Goal: Communication & Community: Participate in discussion

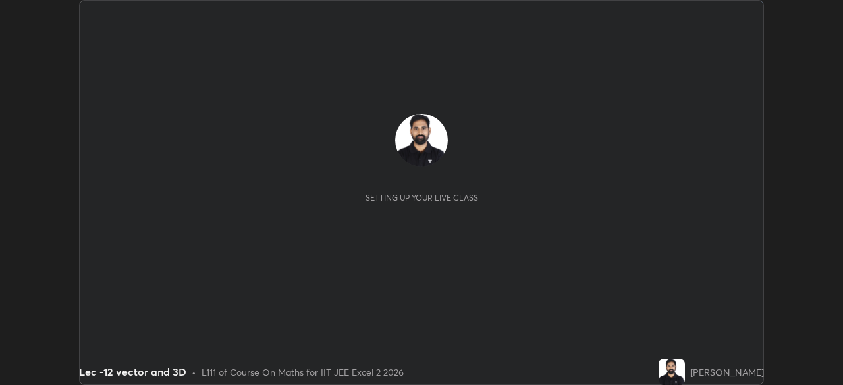
scroll to position [385, 843]
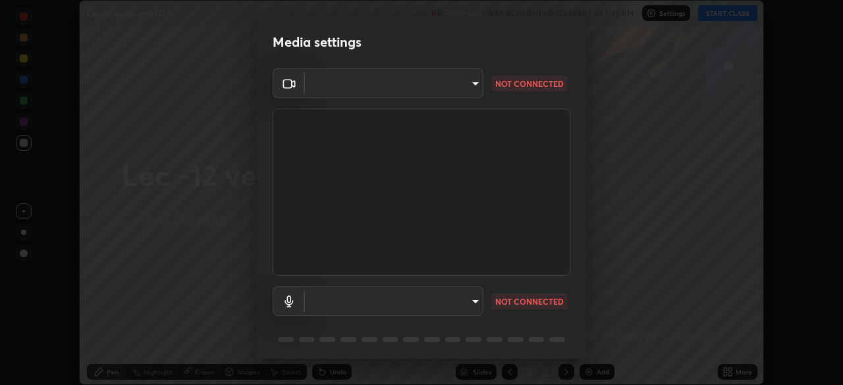
type input "a17bcbb42032d38a161d8b634044fc92f1b5a35c8046609e00d91205918d13dc"
type input "communications"
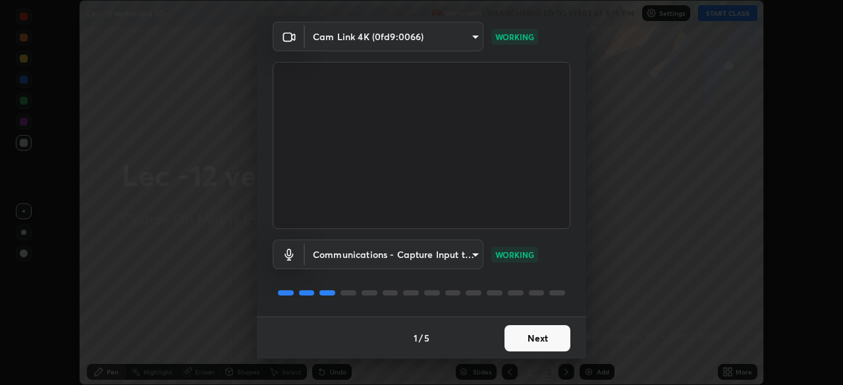
click at [545, 344] on button "Next" at bounding box center [537, 338] width 66 height 26
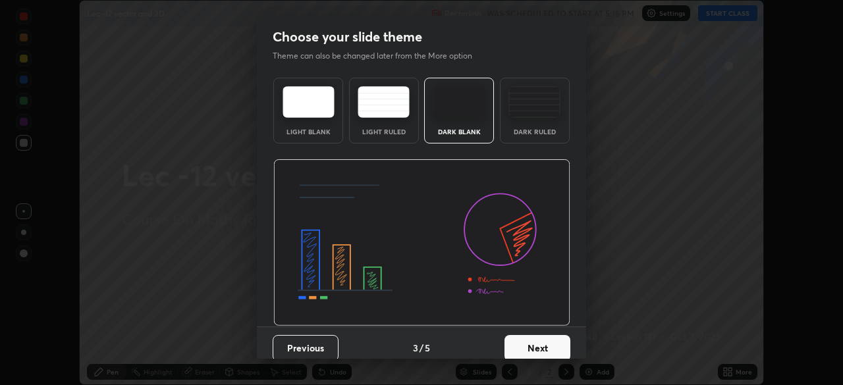
click at [550, 339] on button "Next" at bounding box center [537, 348] width 66 height 26
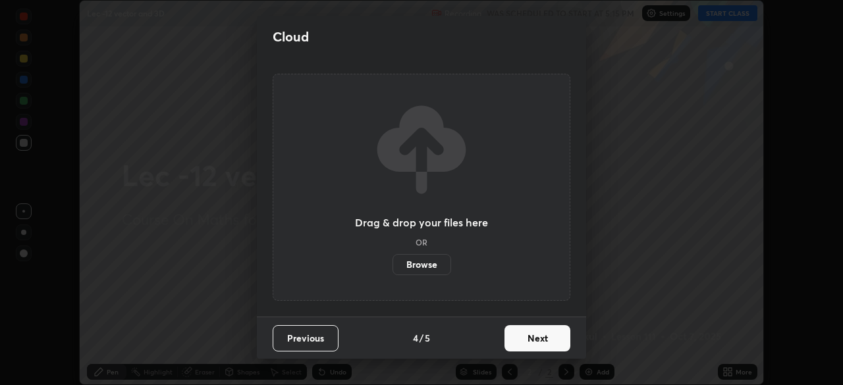
click at [548, 334] on button "Next" at bounding box center [537, 338] width 66 height 26
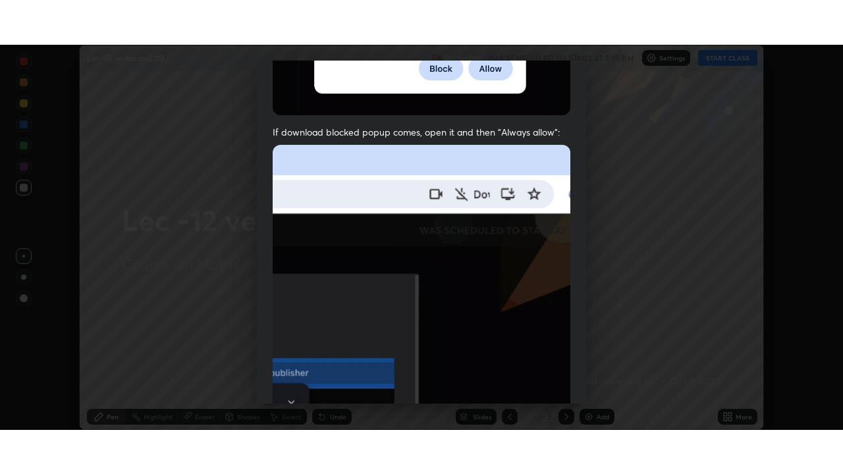
scroll to position [315, 0]
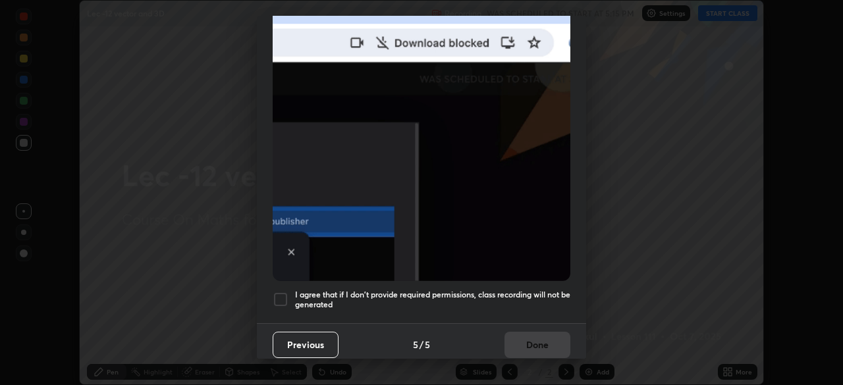
click at [535, 290] on h5 "I agree that if I don't provide required permissions, class recording will not …" at bounding box center [432, 300] width 275 height 20
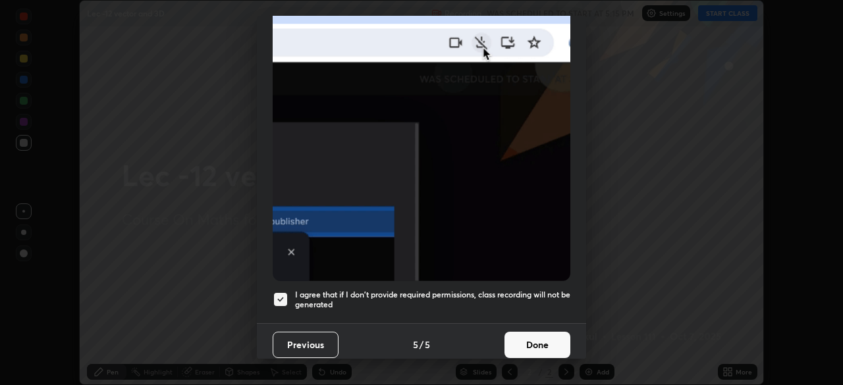
click at [541, 334] on button "Done" at bounding box center [537, 345] width 66 height 26
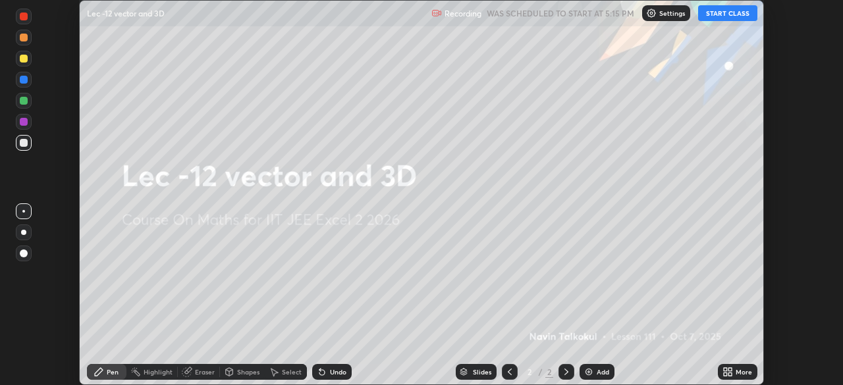
click at [723, 18] on button "START CLASS" at bounding box center [727, 13] width 59 height 16
click at [736, 374] on div "More" at bounding box center [743, 372] width 16 height 7
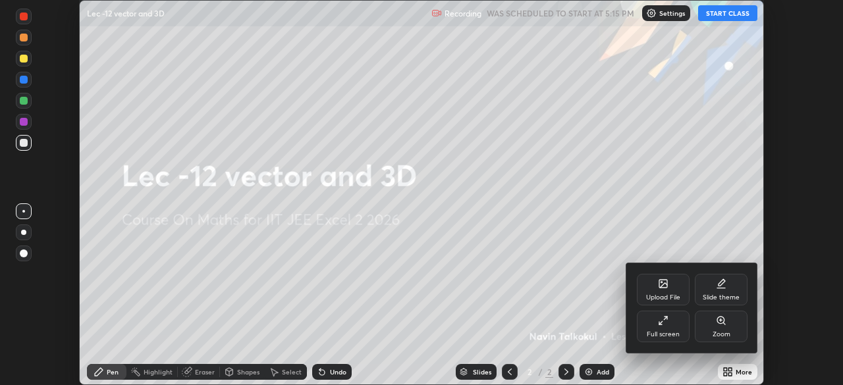
click at [673, 323] on div "Full screen" at bounding box center [663, 327] width 53 height 32
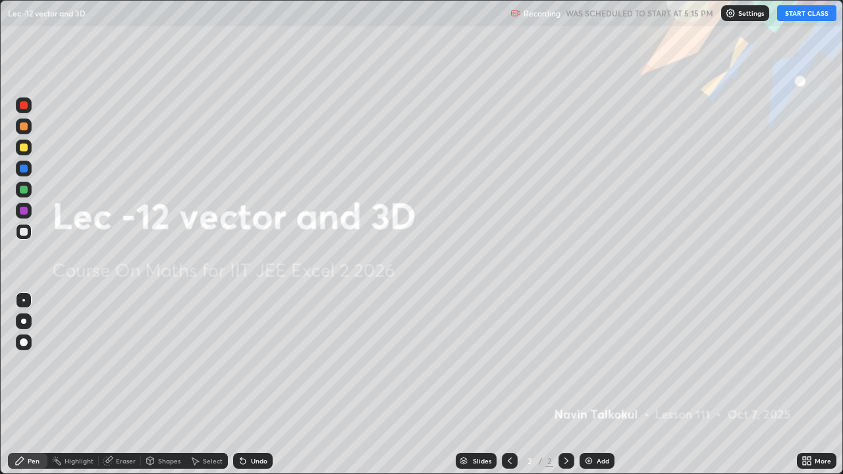
scroll to position [474, 843]
click at [588, 384] on img at bounding box center [588, 461] width 11 height 11
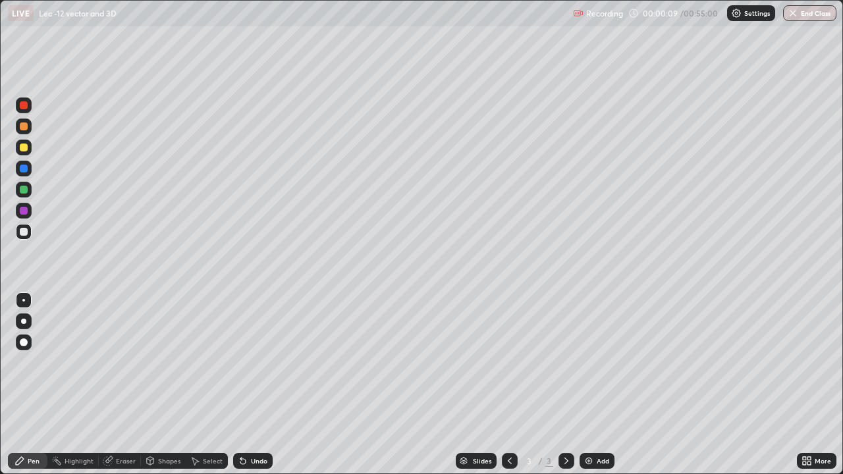
click at [251, 384] on div "Undo" at bounding box center [259, 461] width 16 height 7
click at [254, 384] on div "Undo" at bounding box center [259, 461] width 16 height 7
click at [263, 384] on div "Undo" at bounding box center [259, 461] width 16 height 7
click at [596, 384] on div "Add" at bounding box center [602, 461] width 13 height 7
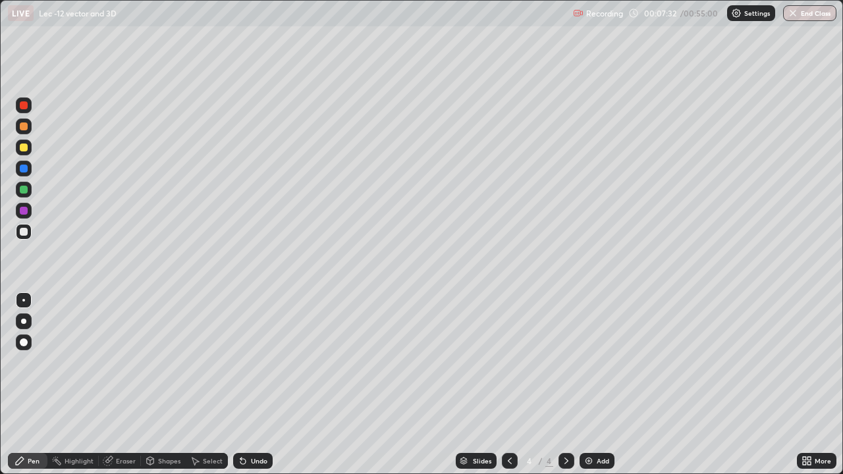
click at [115, 384] on div "Eraser" at bounding box center [120, 461] width 42 height 16
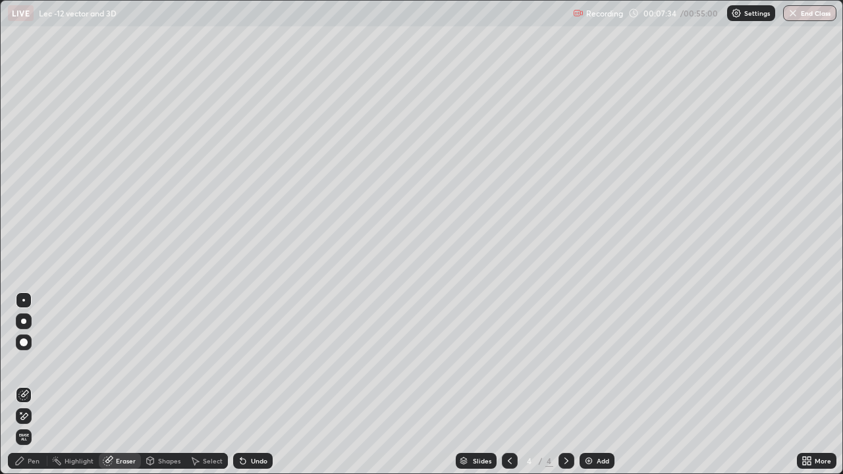
click at [35, 384] on div "Pen" at bounding box center [34, 461] width 12 height 7
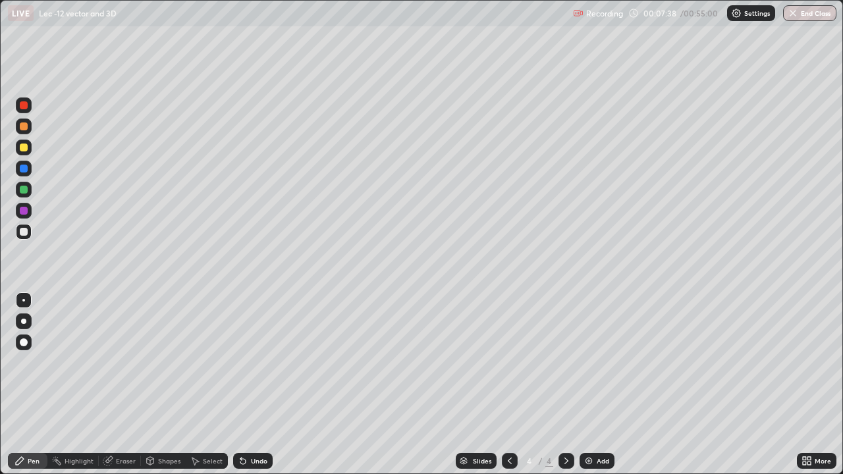
click at [34, 384] on div "Pen" at bounding box center [34, 461] width 12 height 7
click at [36, 384] on div "Pen" at bounding box center [34, 461] width 12 height 7
click at [23, 233] on div at bounding box center [24, 232] width 8 height 8
click at [32, 384] on div "Pen" at bounding box center [34, 461] width 12 height 7
click at [563, 384] on icon at bounding box center [566, 461] width 11 height 11
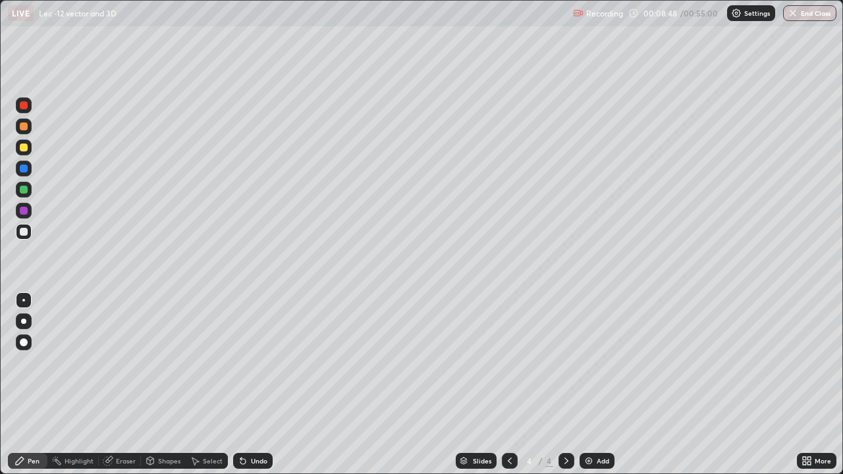
click at [599, 384] on div "Add" at bounding box center [602, 461] width 13 height 7
click at [248, 384] on div "Undo" at bounding box center [252, 461] width 39 height 16
click at [251, 384] on div "Undo" at bounding box center [259, 461] width 16 height 7
click at [509, 384] on icon at bounding box center [509, 461] width 11 height 11
click at [512, 384] on div at bounding box center [510, 461] width 16 height 16
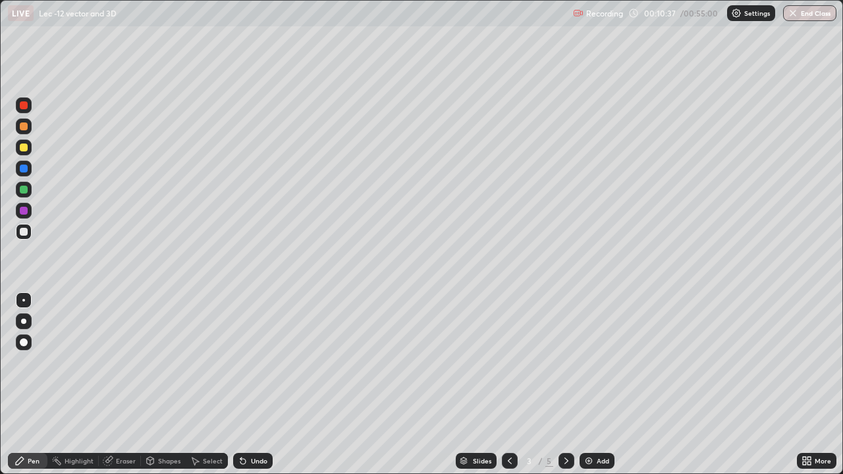
click at [122, 384] on div "Eraser" at bounding box center [126, 461] width 20 height 7
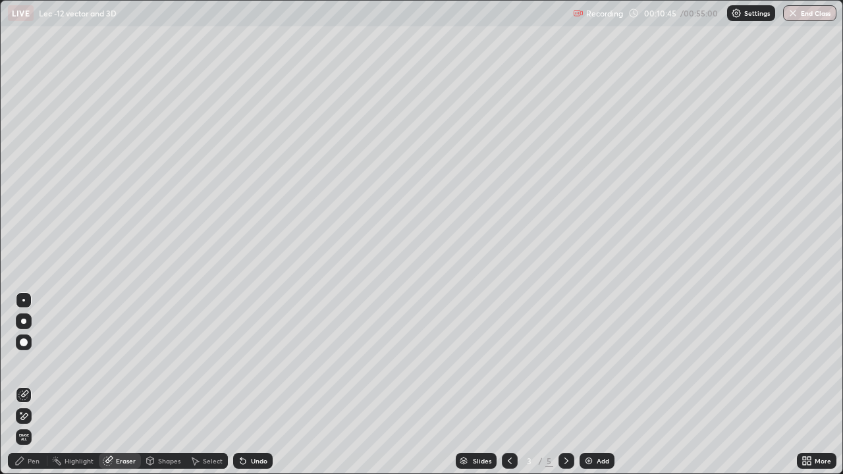
click at [201, 384] on div "Select" at bounding box center [207, 461] width 42 height 16
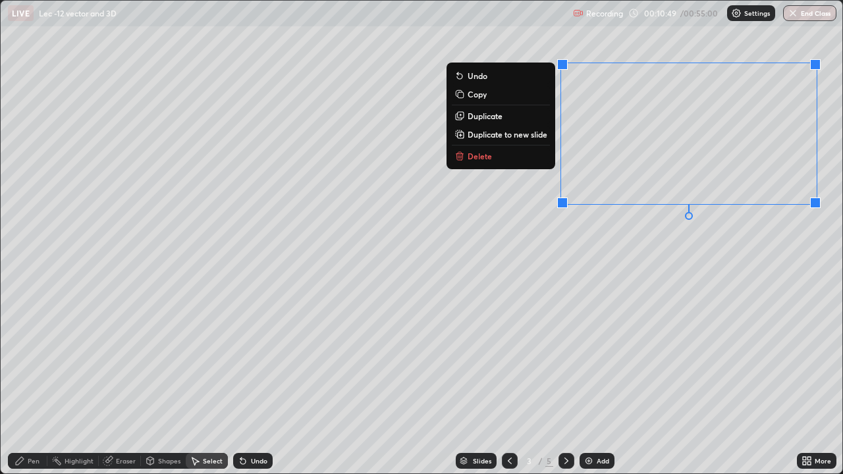
click at [512, 153] on button "Delete" at bounding box center [501, 156] width 98 height 16
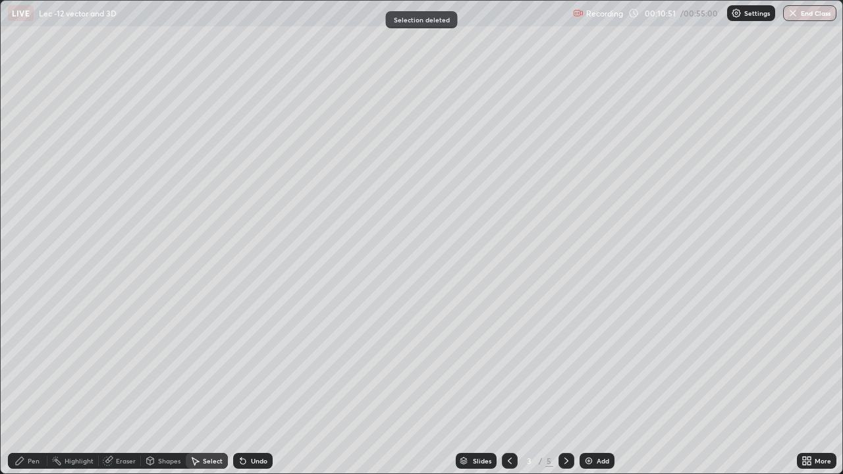
click at [41, 384] on div "Pen" at bounding box center [27, 461] width 39 height 16
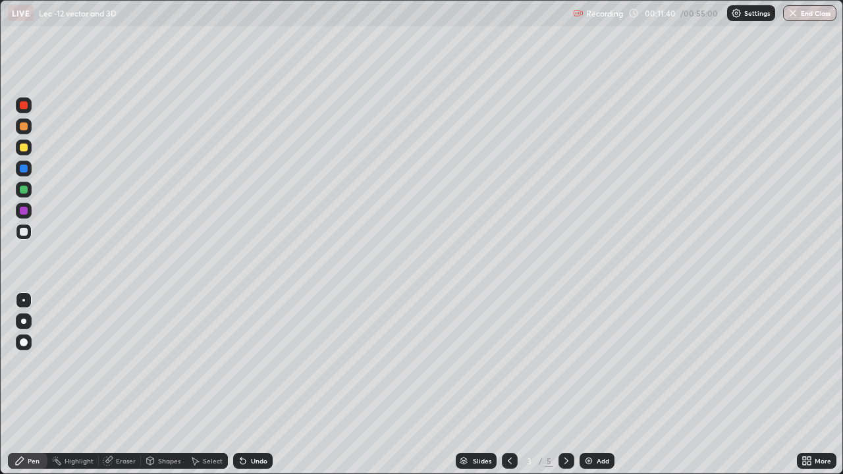
click at [260, 384] on div "Undo" at bounding box center [252, 461] width 39 height 16
click at [259, 384] on div "Undo" at bounding box center [252, 461] width 39 height 16
click at [261, 384] on div "Undo" at bounding box center [259, 461] width 16 height 7
click at [508, 384] on icon at bounding box center [509, 461] width 11 height 11
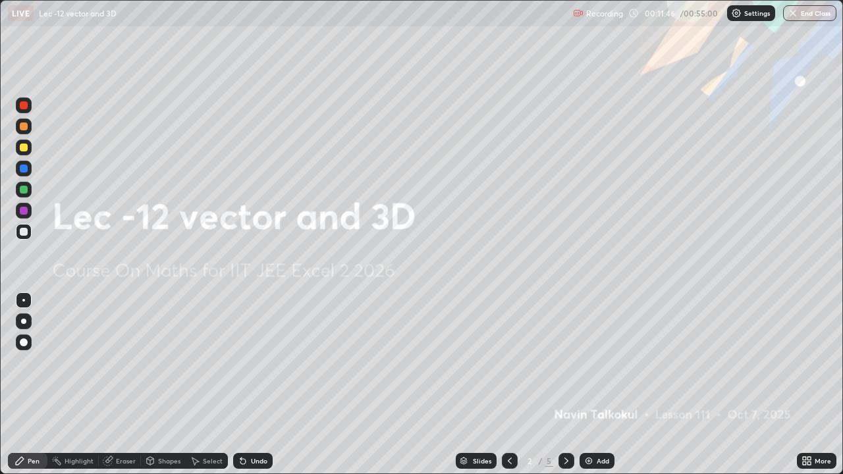
click at [570, 384] on div at bounding box center [566, 461] width 16 height 16
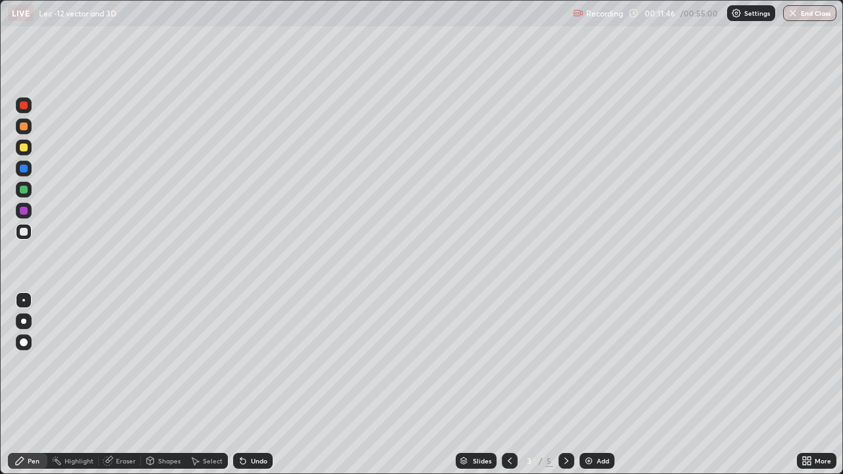
click at [565, 384] on icon at bounding box center [566, 461] width 11 height 11
click at [566, 384] on icon at bounding box center [566, 461] width 4 height 7
click at [117, 384] on div "Eraser" at bounding box center [126, 461] width 20 height 7
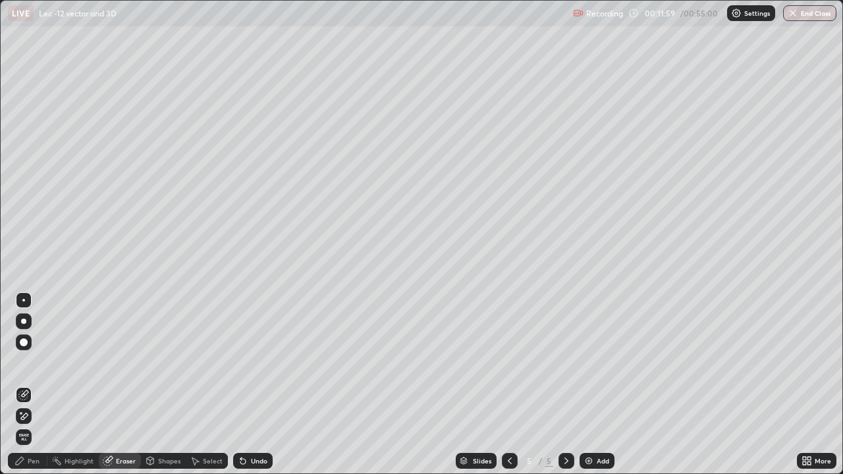
click at [42, 384] on div "Pen" at bounding box center [27, 461] width 39 height 16
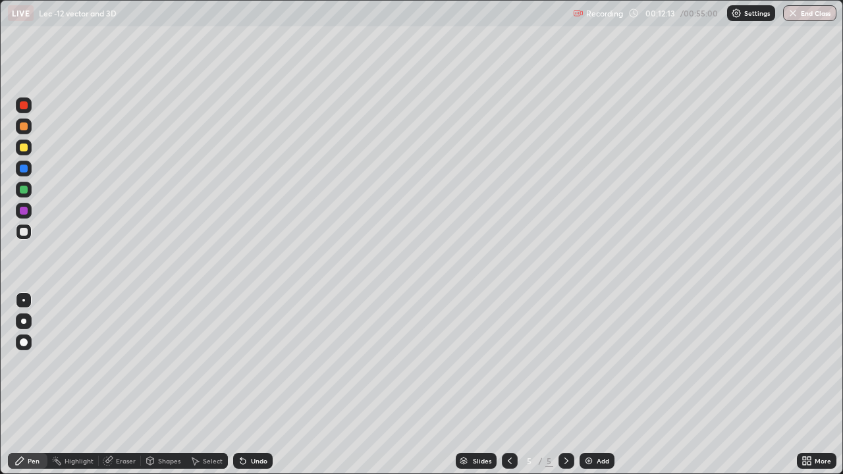
click at [510, 384] on div at bounding box center [510, 461] width 16 height 16
click at [564, 384] on icon at bounding box center [566, 461] width 11 height 11
click at [598, 384] on div "Add" at bounding box center [596, 461] width 35 height 16
click at [259, 384] on div "Undo" at bounding box center [259, 461] width 16 height 7
click at [256, 384] on div "Undo" at bounding box center [259, 461] width 16 height 7
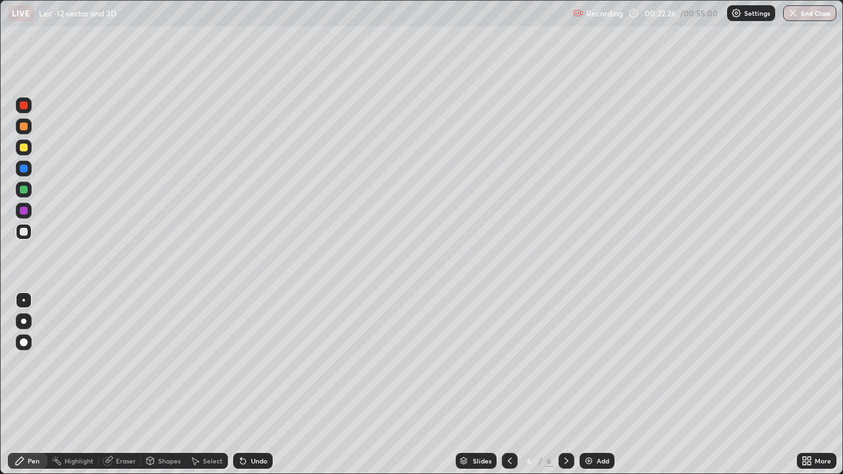
click at [260, 384] on div "Undo" at bounding box center [259, 461] width 16 height 7
click at [253, 384] on div "Undo" at bounding box center [259, 461] width 16 height 7
click at [263, 384] on div "Undo" at bounding box center [259, 461] width 16 height 7
click at [268, 384] on div "Undo" at bounding box center [252, 461] width 39 height 16
click at [259, 384] on div "Undo" at bounding box center [252, 461] width 39 height 16
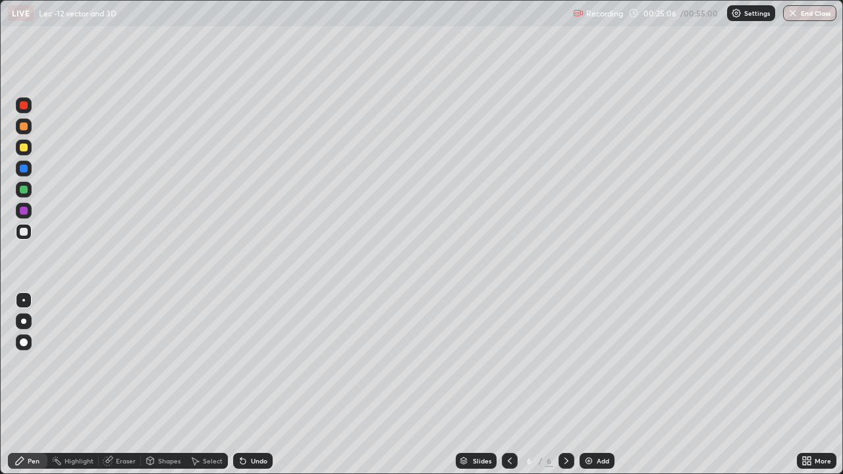
click at [261, 384] on div "Undo" at bounding box center [252, 461] width 39 height 16
click at [263, 384] on div "Undo" at bounding box center [259, 461] width 16 height 7
click at [125, 384] on div "Eraser" at bounding box center [126, 461] width 20 height 7
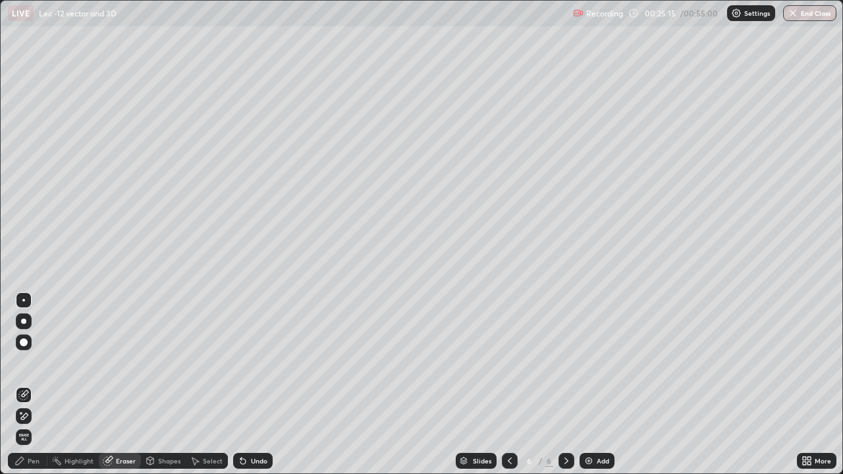
click at [31, 384] on div "Pen" at bounding box center [34, 461] width 12 height 7
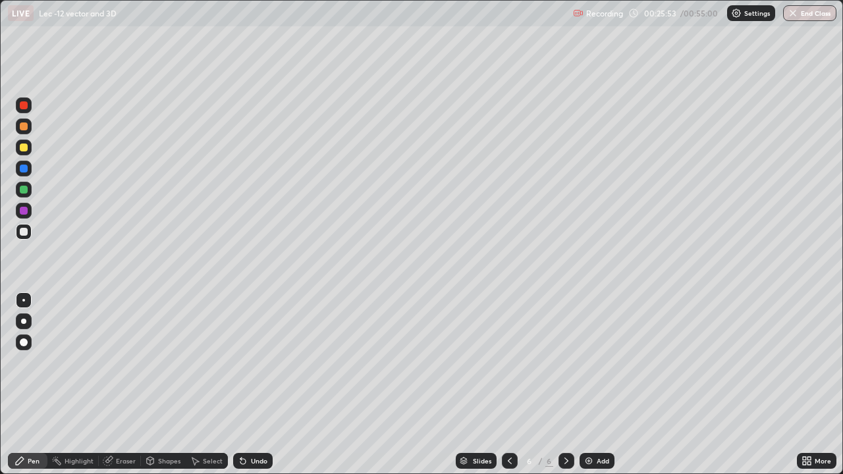
click at [459, 384] on div "Slides" at bounding box center [476, 461] width 41 height 16
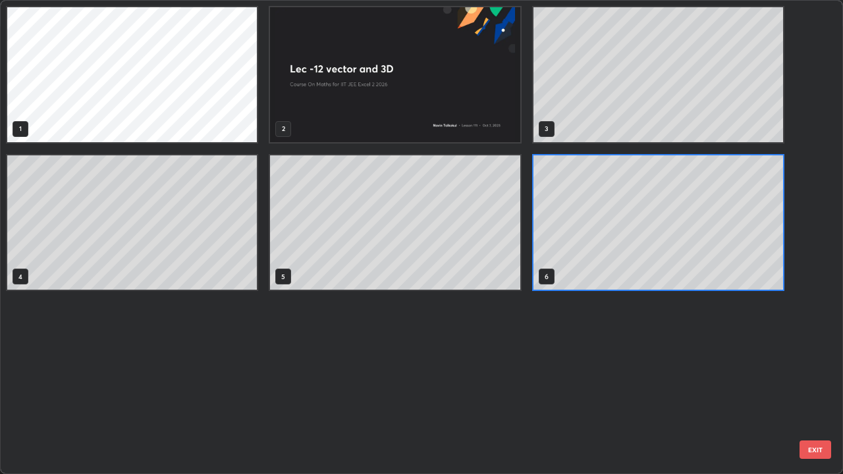
click at [469, 384] on div "1 2 3 4 5 6" at bounding box center [410, 237] width 818 height 473
click at [476, 384] on div "1 2 3 4 5 6" at bounding box center [410, 237] width 818 height 473
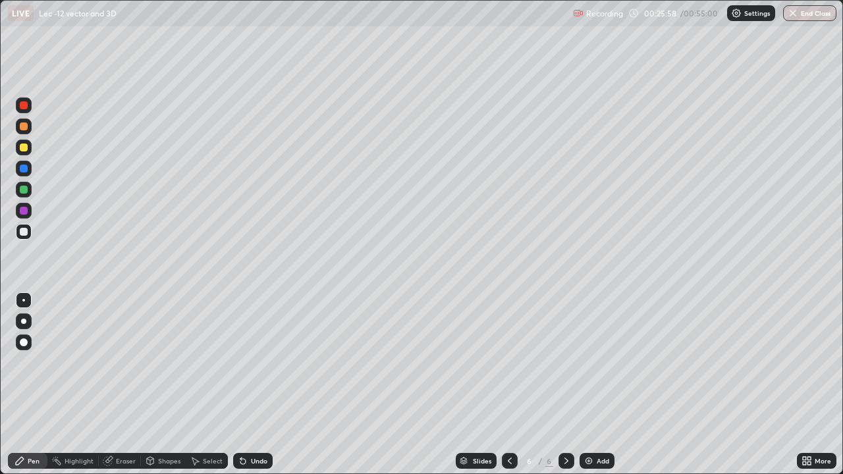
click at [205, 384] on div "Select" at bounding box center [213, 461] width 20 height 7
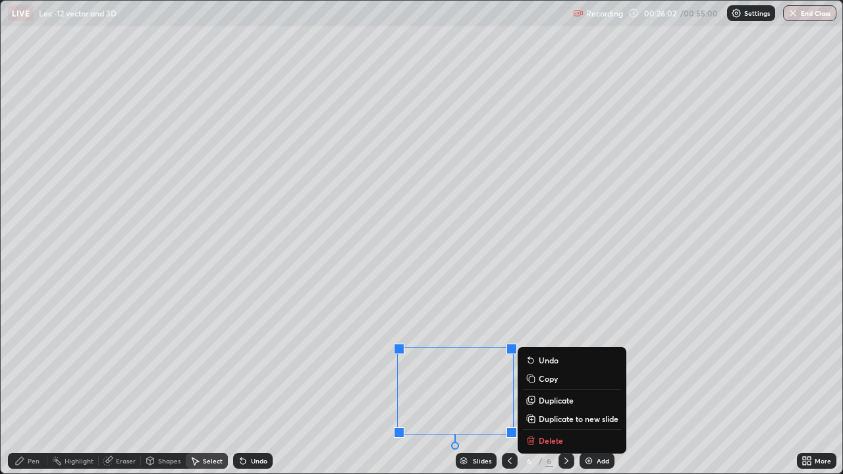
click at [28, 384] on div "Pen" at bounding box center [34, 461] width 12 height 7
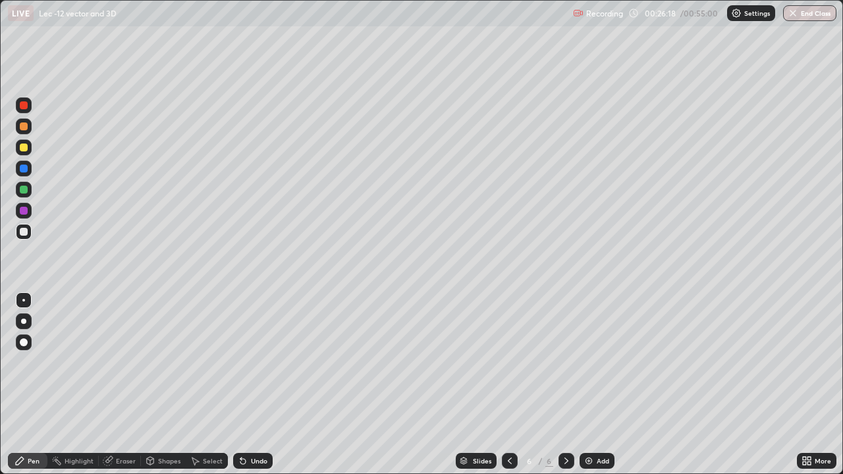
click at [255, 384] on div "Undo" at bounding box center [259, 461] width 16 height 7
click at [253, 384] on div "Undo" at bounding box center [259, 461] width 16 height 7
click at [258, 384] on div "Undo" at bounding box center [259, 461] width 16 height 7
click at [254, 384] on div "Undo" at bounding box center [252, 461] width 39 height 16
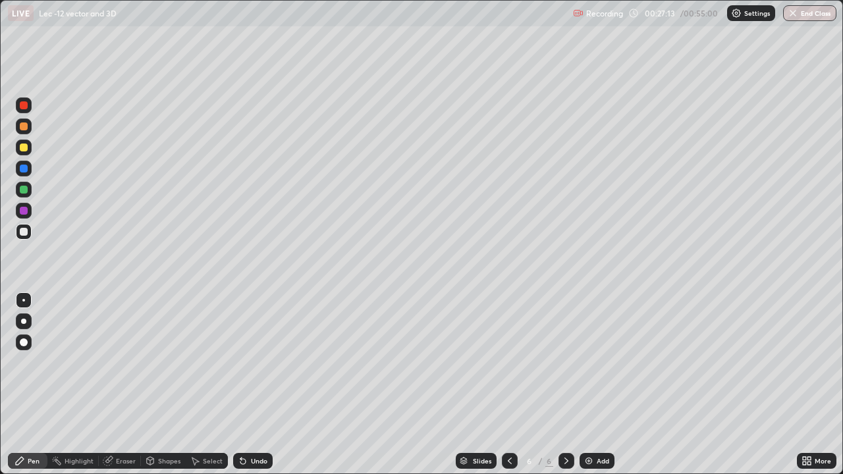
click at [251, 384] on div "Undo" at bounding box center [252, 461] width 39 height 16
click at [611, 384] on div "Add" at bounding box center [596, 461] width 35 height 16
click at [508, 384] on icon at bounding box center [509, 461] width 11 height 11
click at [603, 384] on div "Add" at bounding box center [602, 461] width 13 height 7
click at [504, 384] on icon at bounding box center [509, 461] width 11 height 11
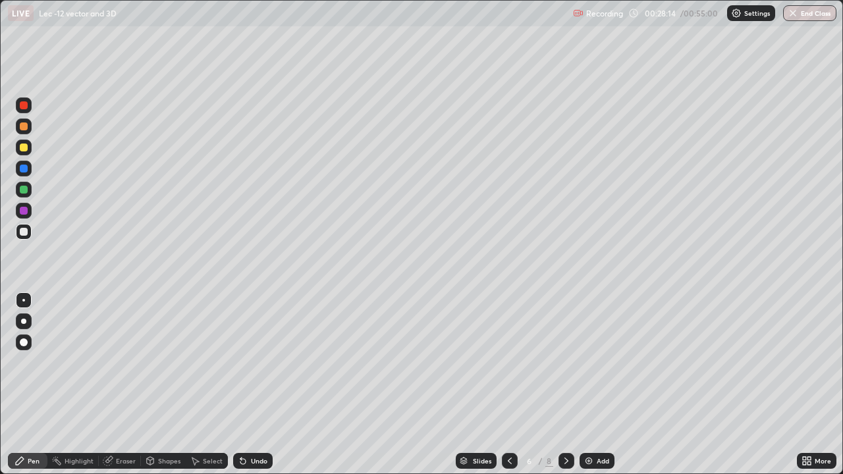
click at [569, 384] on div at bounding box center [566, 461] width 16 height 16
click at [246, 384] on icon at bounding box center [243, 461] width 11 height 11
click at [507, 384] on icon at bounding box center [509, 461] width 11 height 11
click at [564, 384] on icon at bounding box center [566, 461] width 11 height 11
click at [509, 384] on icon at bounding box center [509, 461] width 11 height 11
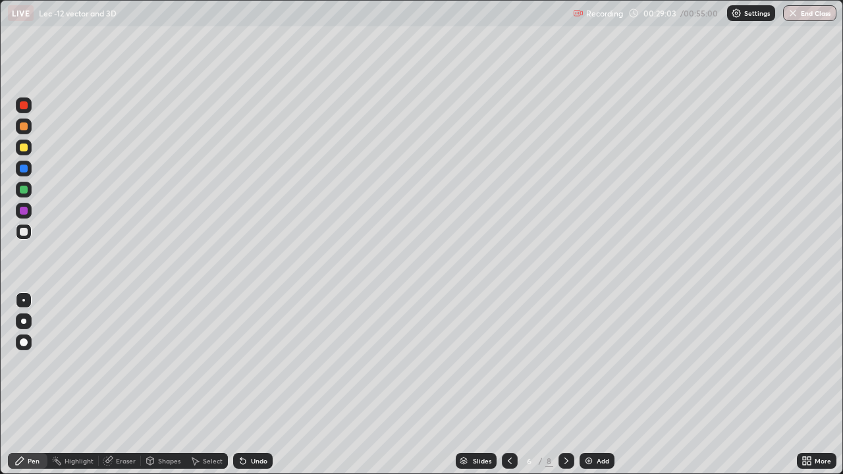
click at [569, 384] on icon at bounding box center [566, 461] width 11 height 11
click at [510, 384] on icon at bounding box center [509, 461] width 11 height 11
click at [565, 384] on icon at bounding box center [566, 461] width 11 height 11
click at [508, 384] on icon at bounding box center [510, 461] width 4 height 7
click at [508, 384] on icon at bounding box center [509, 461] width 11 height 11
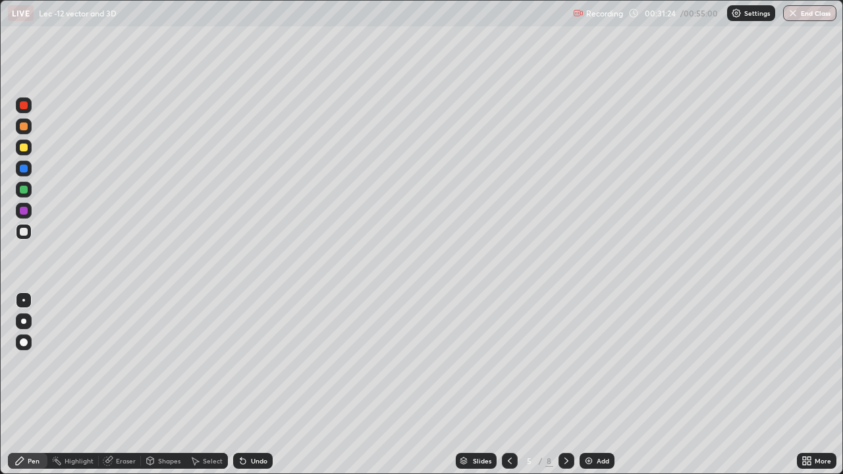
click at [565, 384] on icon at bounding box center [566, 461] width 11 height 11
click at [564, 384] on icon at bounding box center [566, 461] width 4 height 7
click at [121, 384] on div "Eraser" at bounding box center [126, 461] width 20 height 7
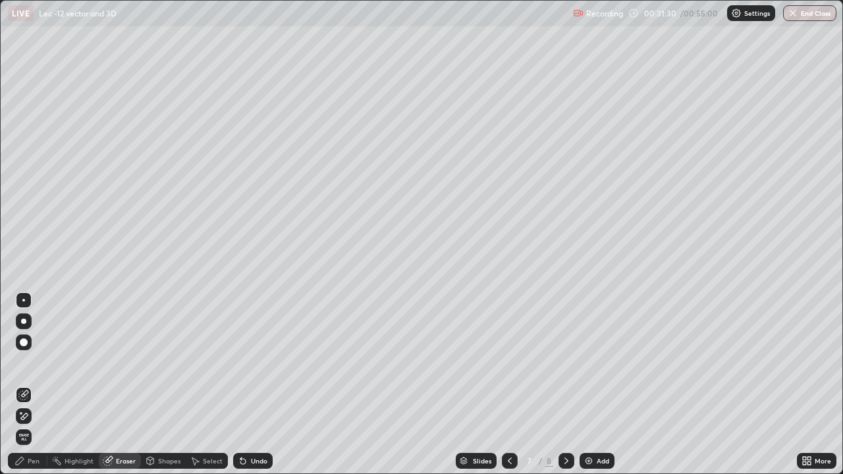
click at [31, 384] on div "Pen" at bounding box center [34, 461] width 12 height 7
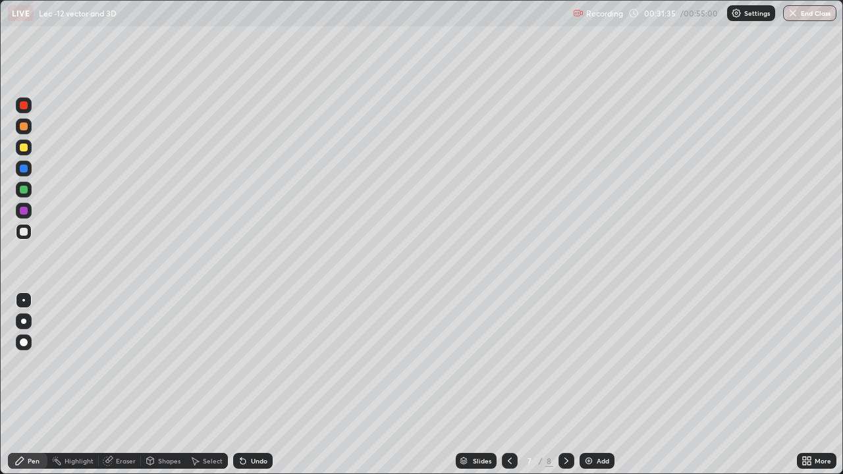
click at [125, 384] on div "Eraser" at bounding box center [126, 461] width 20 height 7
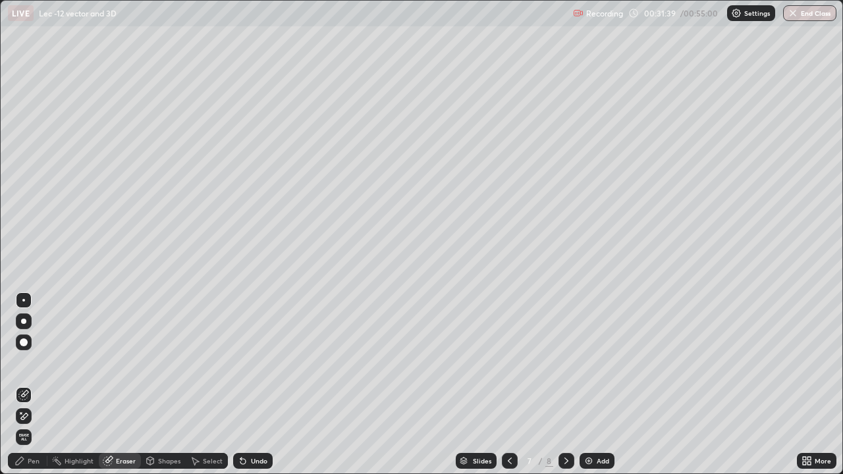
click at [30, 384] on div "Pen" at bounding box center [34, 461] width 12 height 7
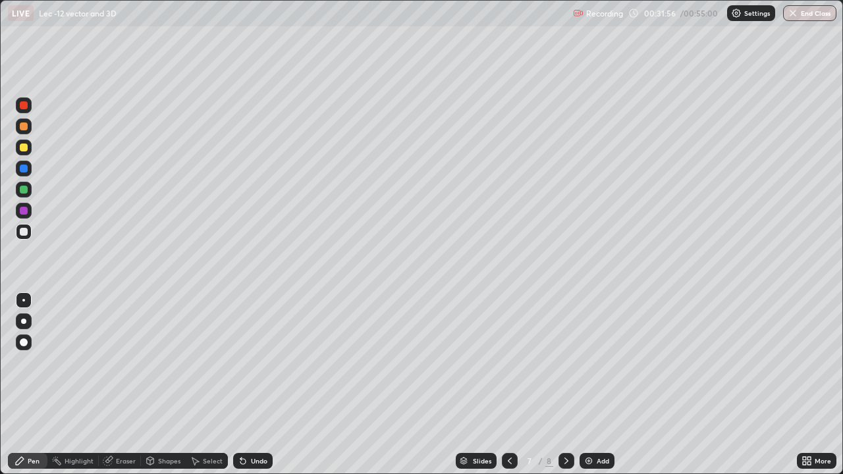
click at [130, 384] on div "Eraser" at bounding box center [120, 461] width 42 height 16
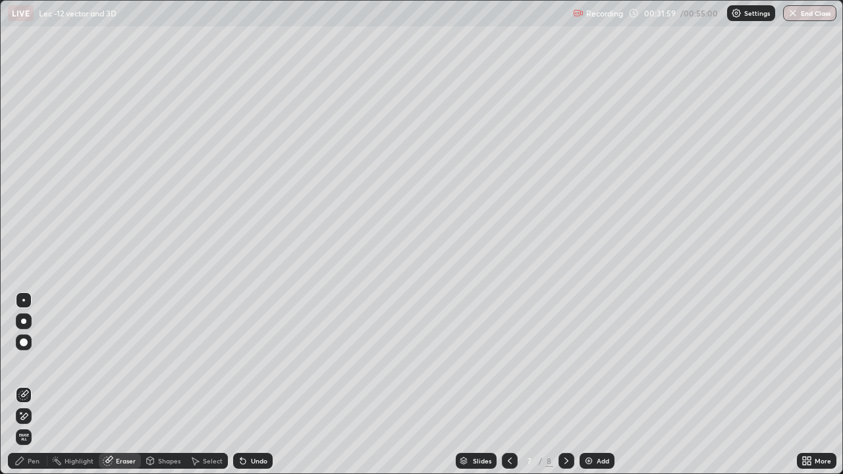
click at [33, 384] on div "Pen" at bounding box center [34, 461] width 12 height 7
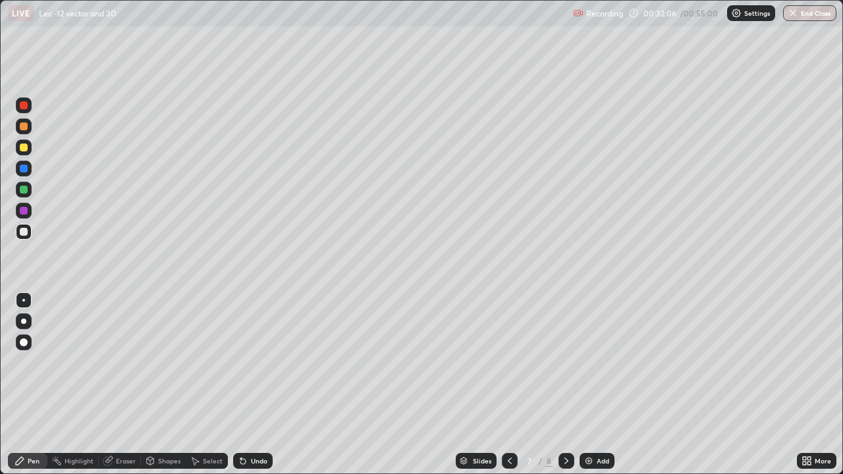
click at [213, 384] on div "Select" at bounding box center [213, 461] width 20 height 7
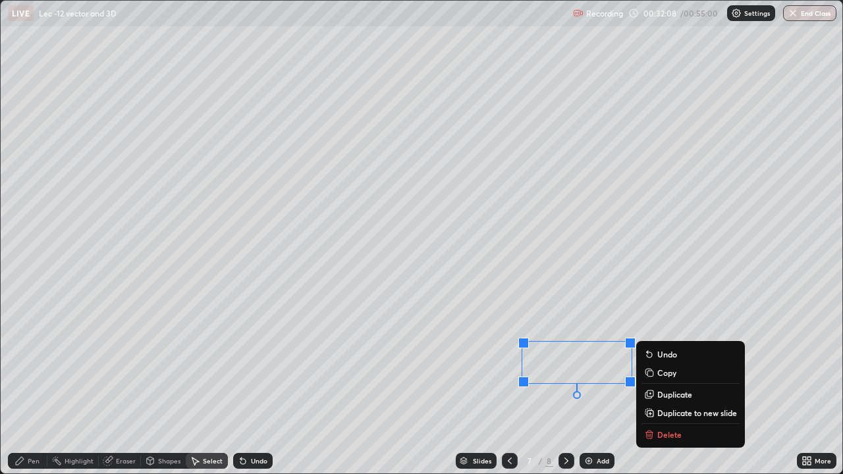
click at [662, 384] on button "Delete" at bounding box center [690, 435] width 98 height 16
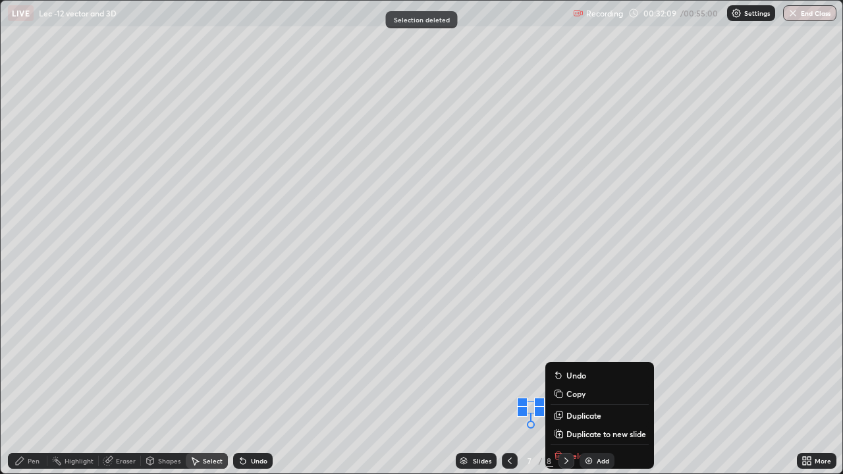
click at [593, 384] on div "Slides 7 / 8 Add" at bounding box center [535, 461] width 524 height 26
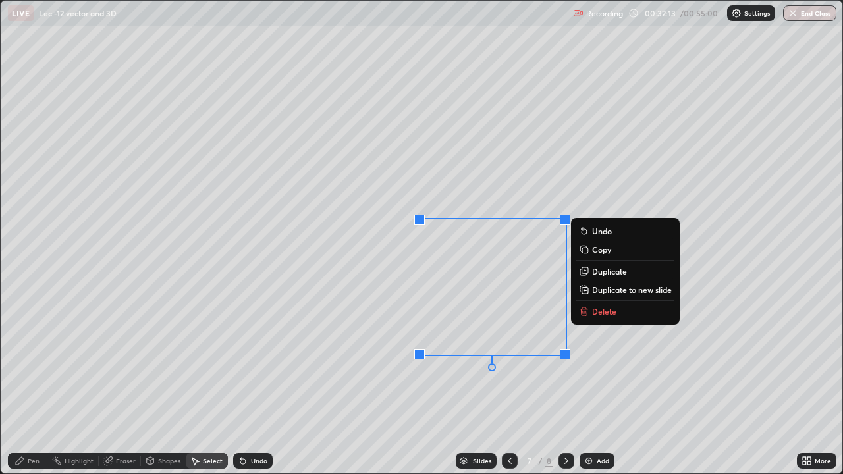
click at [592, 311] on p "Delete" at bounding box center [604, 311] width 24 height 11
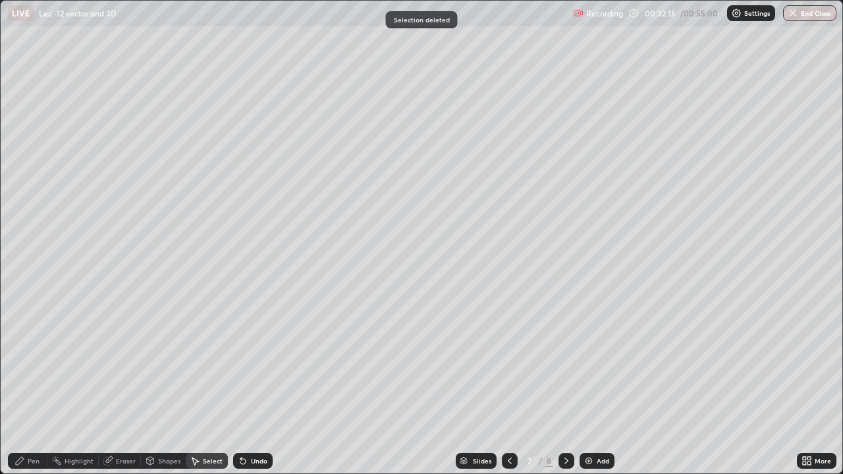
click at [38, 384] on div "Pen" at bounding box center [34, 461] width 12 height 7
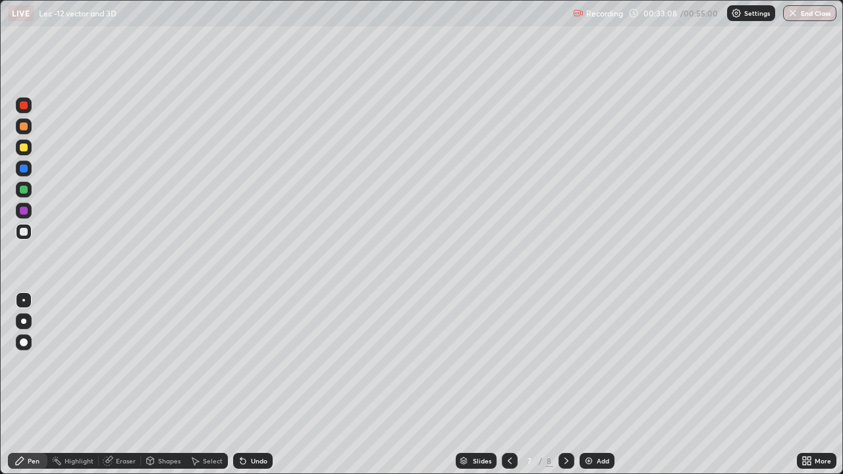
click at [508, 384] on icon at bounding box center [509, 461] width 11 height 11
click at [565, 384] on icon at bounding box center [566, 461] width 4 height 7
click at [598, 384] on div "Add" at bounding box center [602, 461] width 13 height 7
click at [254, 384] on div "Undo" at bounding box center [259, 461] width 16 height 7
click at [255, 384] on div "Undo" at bounding box center [259, 461] width 16 height 7
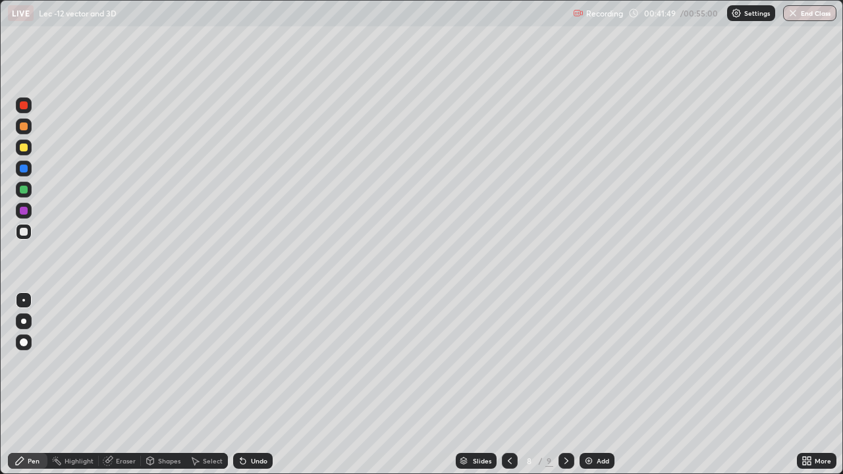
click at [251, 384] on div "Undo" at bounding box center [259, 461] width 16 height 7
click at [248, 384] on div "Undo" at bounding box center [252, 461] width 39 height 16
click at [254, 384] on div "Undo" at bounding box center [259, 461] width 16 height 7
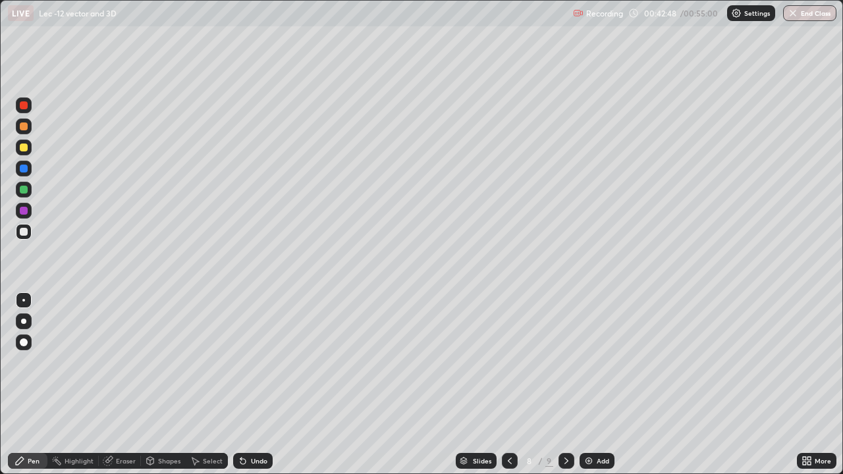
click at [251, 384] on div "Undo" at bounding box center [259, 461] width 16 height 7
click at [799, 18] on button "End Class" at bounding box center [809, 13] width 53 height 16
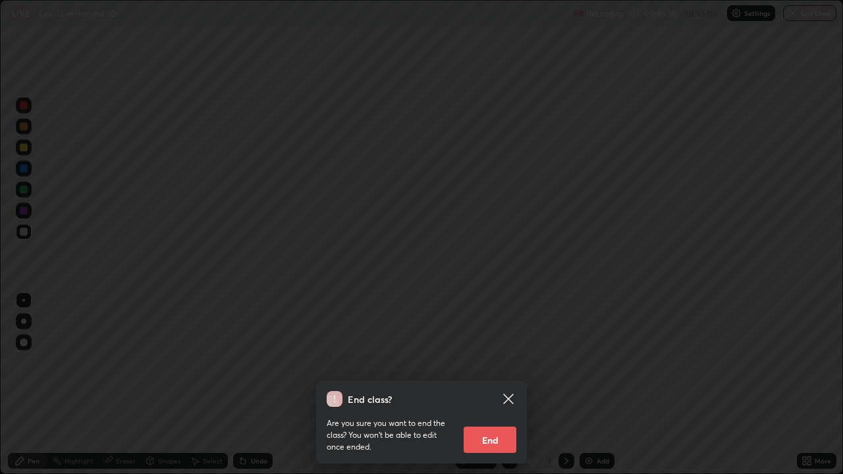
click at [492, 384] on button "End" at bounding box center [489, 440] width 53 height 26
